Goal: Information Seeking & Learning: Learn about a topic

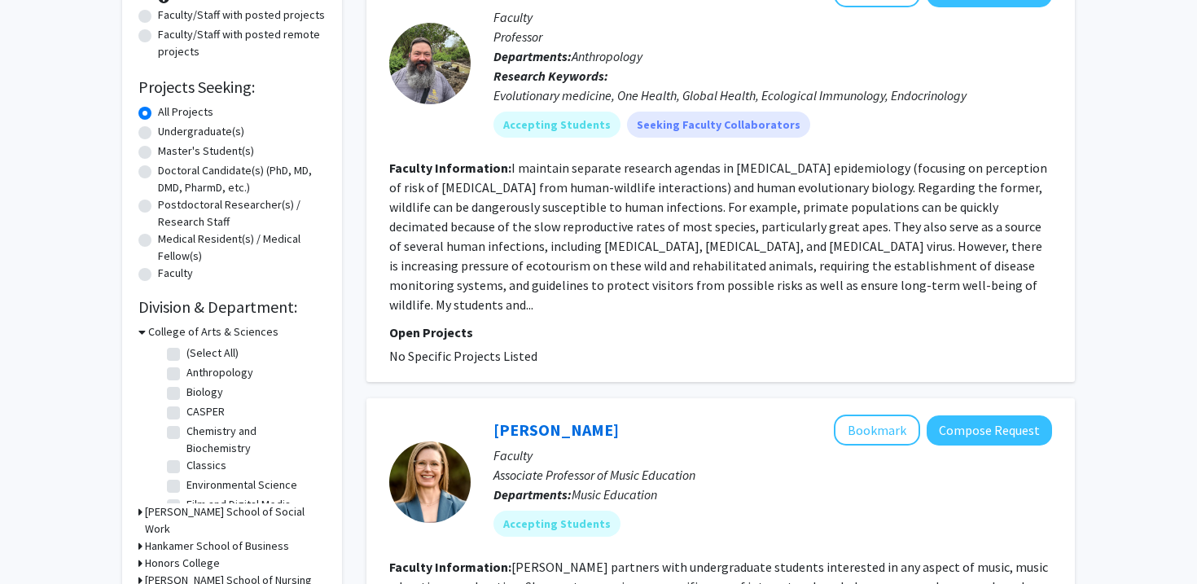
scroll to position [146, 0]
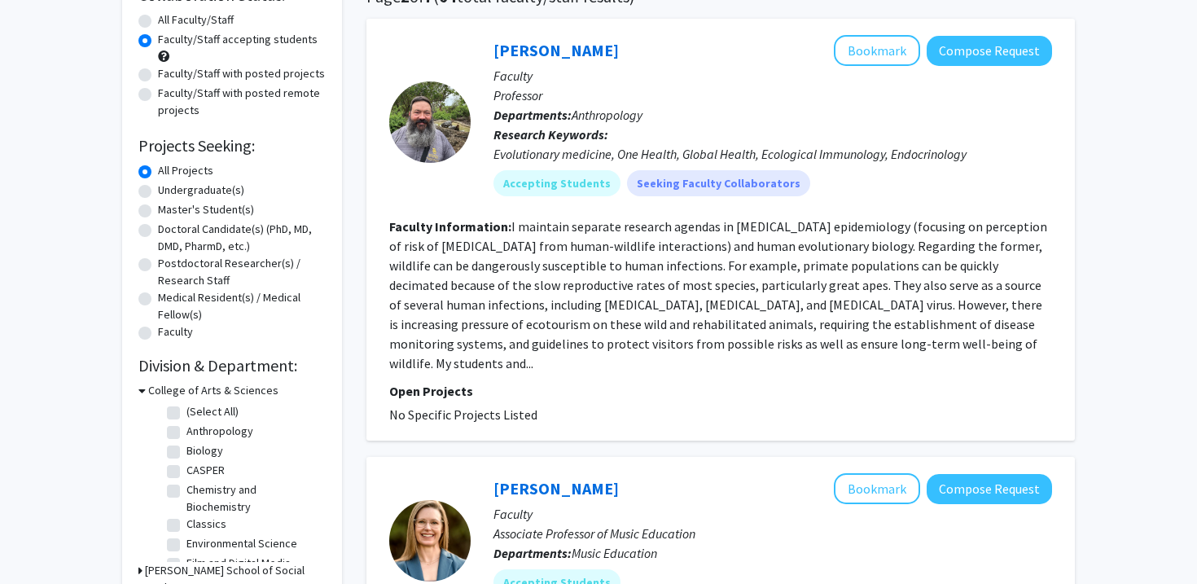
click at [432, 159] on div at bounding box center [429, 121] width 81 height 81
click at [441, 134] on div at bounding box center [429, 121] width 81 height 81
click at [596, 27] on div "[PERSON_NAME] Bookmark Compose Request Faculty Professor Departments: Anthropol…" at bounding box center [721, 230] width 709 height 422
click at [596, 51] on link "[PERSON_NAME]" at bounding box center [556, 50] width 125 height 20
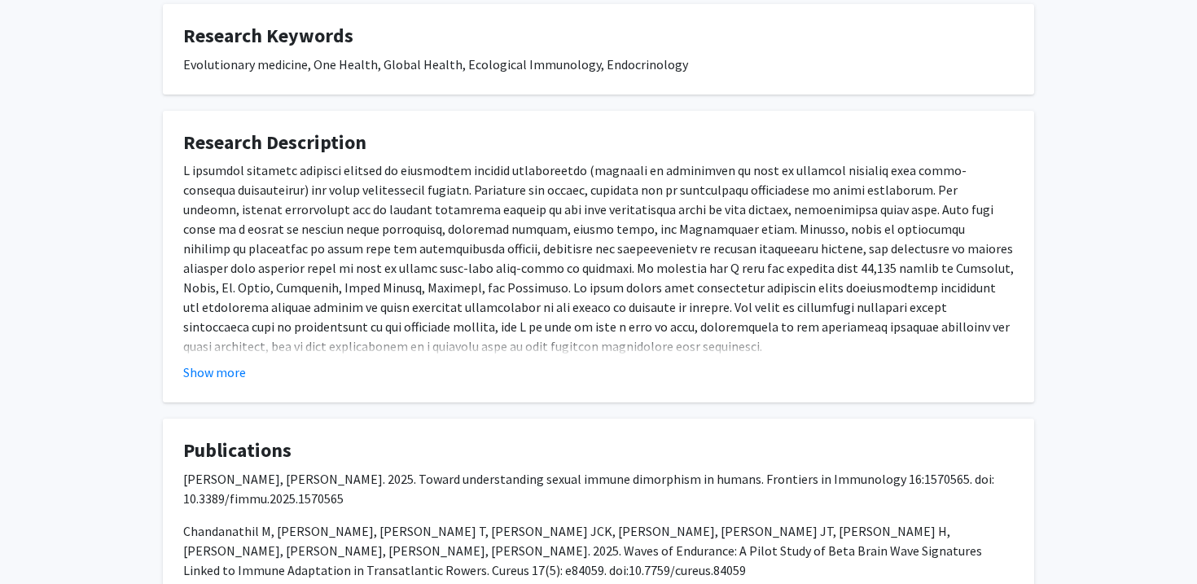
scroll to position [653, 0]
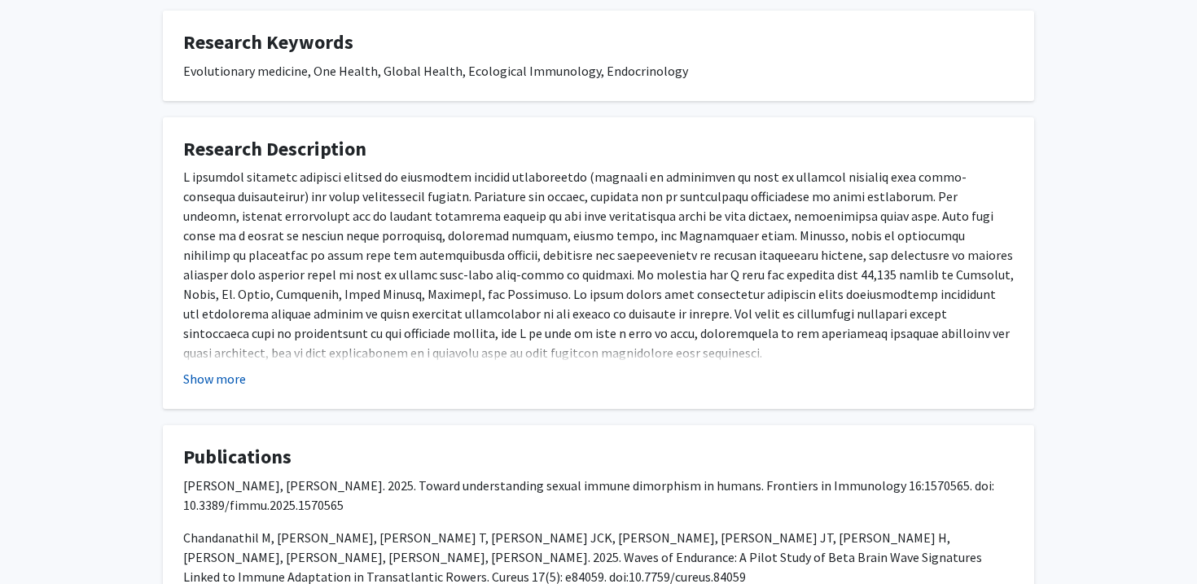
click at [222, 379] on button "Show more" at bounding box center [214, 379] width 63 height 20
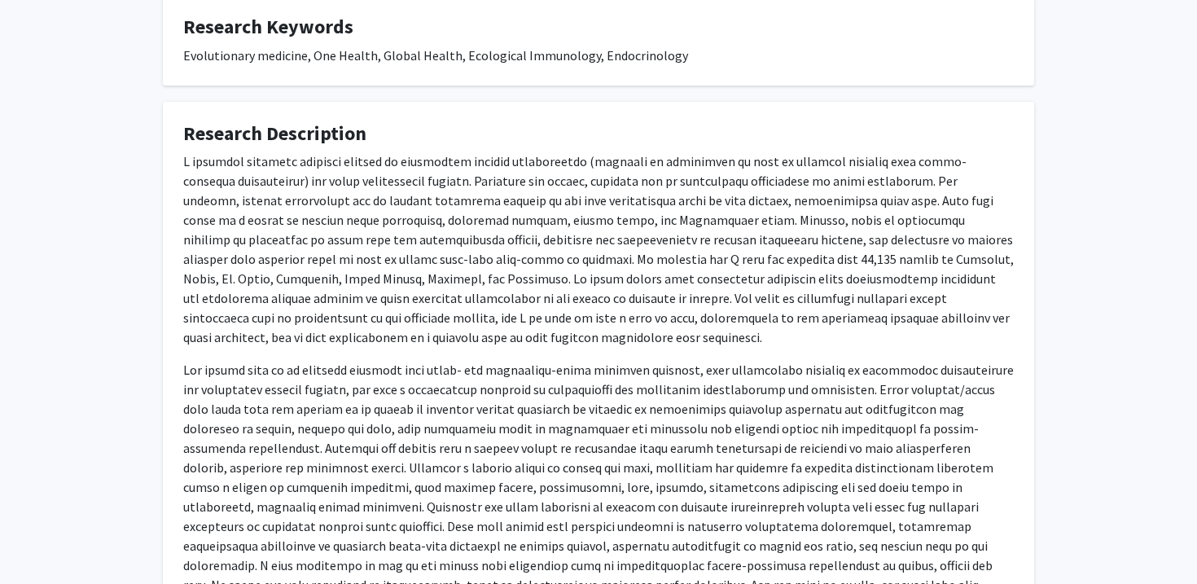
scroll to position [670, 0]
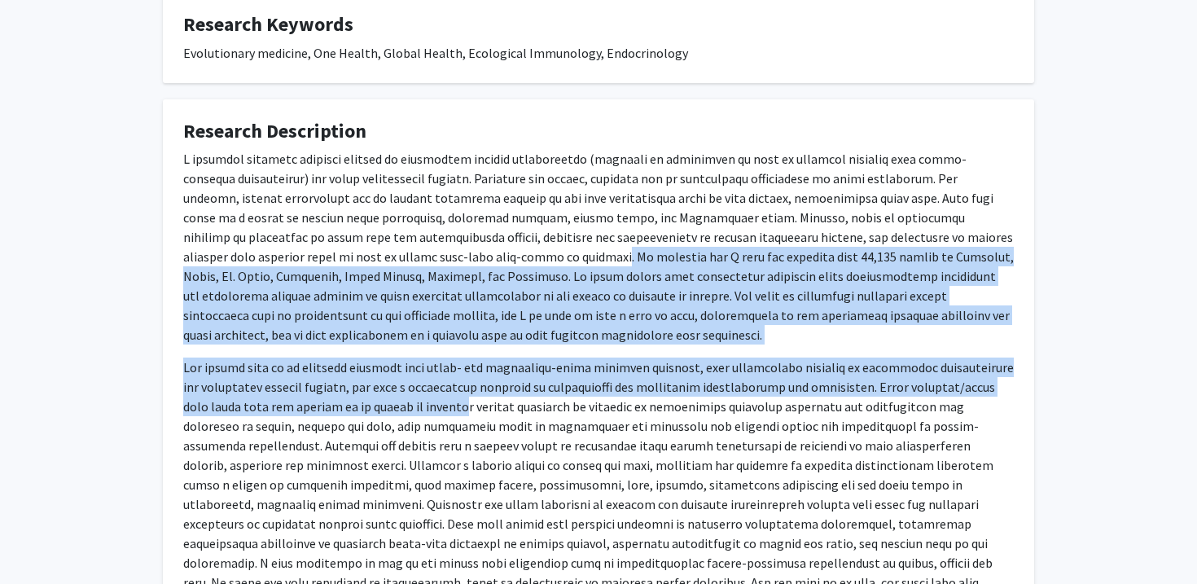
drag, startPoint x: 354, startPoint y: 249, endPoint x: 417, endPoint y: 430, distance: 191.7
click at [420, 426] on div at bounding box center [598, 488] width 831 height 678
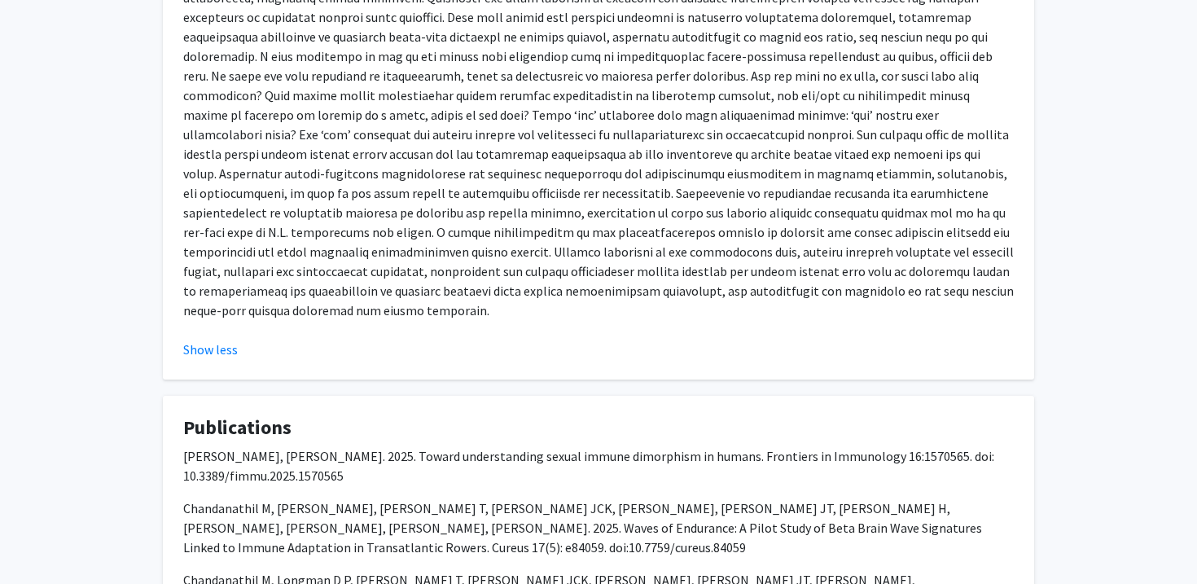
click at [467, 243] on p at bounding box center [598, 85] width 831 height 469
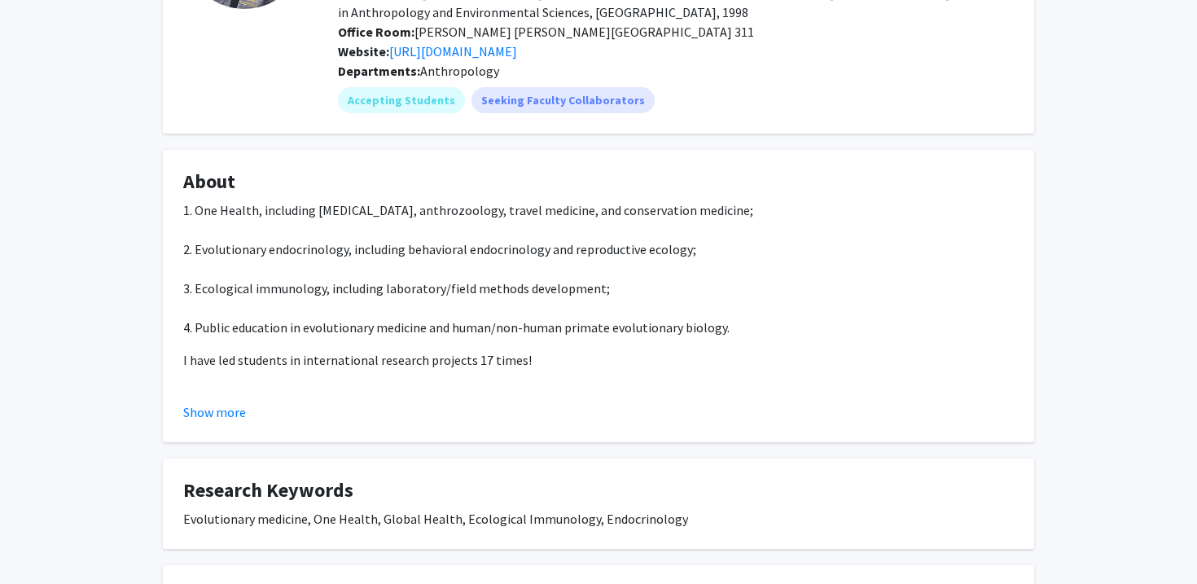
scroll to position [204, 0]
